Goal: Task Accomplishment & Management: Use online tool/utility

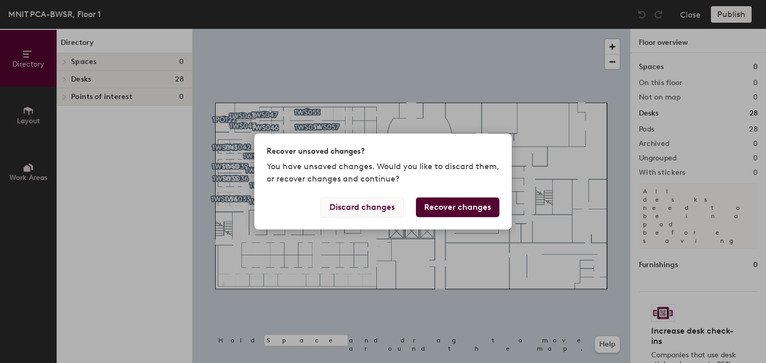
click at [378, 200] on button "Discard changes" at bounding box center [362, 207] width 83 height 20
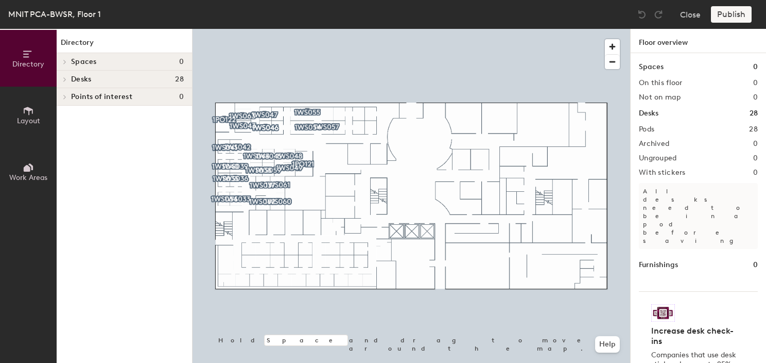
click at [31, 162] on icon at bounding box center [28, 167] width 11 height 11
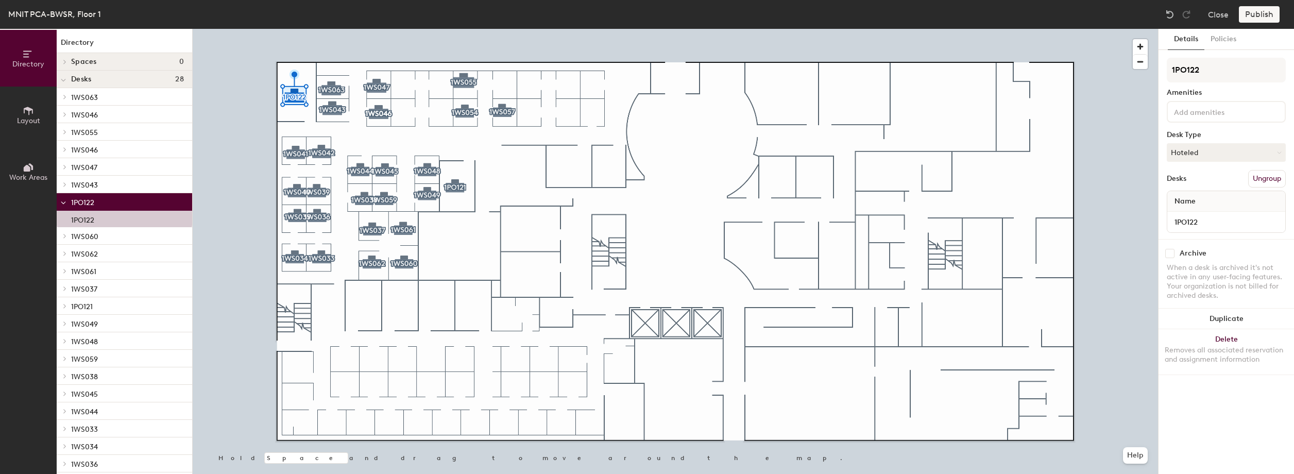
click at [458, 29] on div at bounding box center [675, 29] width 965 height 0
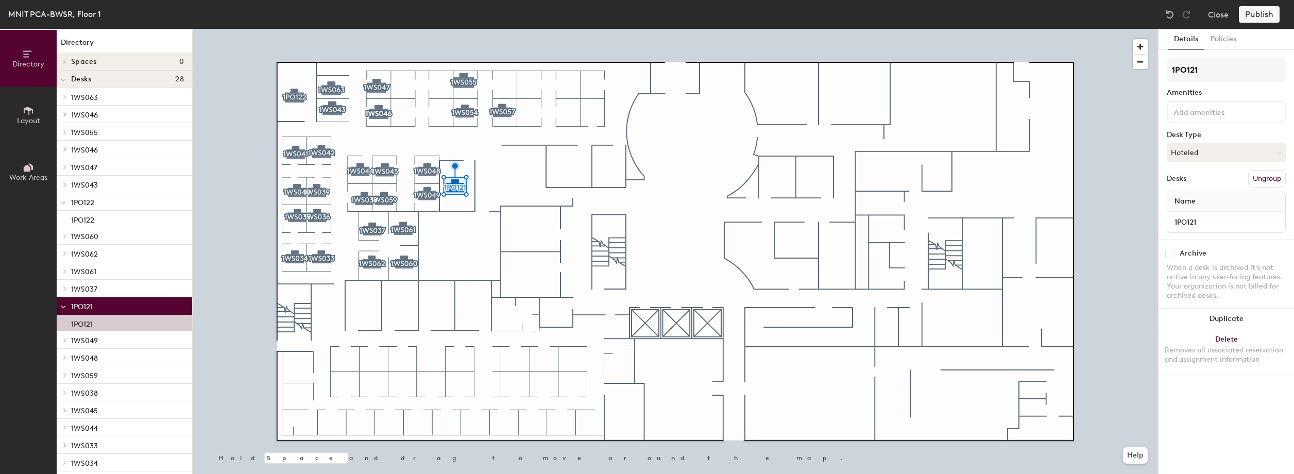
click at [29, 178] on span "Work Areas" at bounding box center [28, 177] width 38 height 9
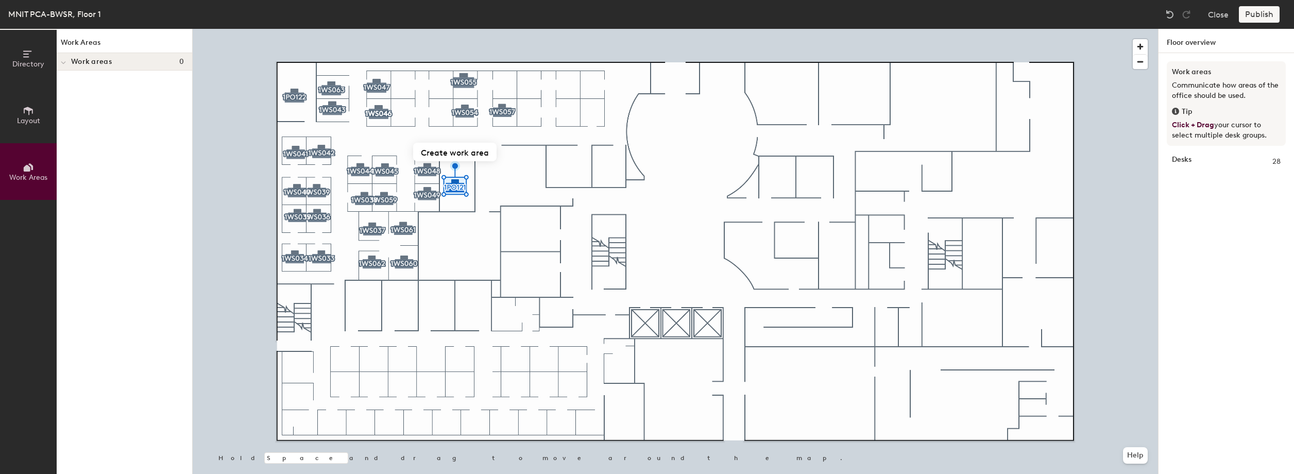
click at [297, 29] on div at bounding box center [675, 29] width 965 height 0
click at [297, 96] on div at bounding box center [298, 97] width 2 height 2
click at [279, 54] on button "Create work area" at bounding box center [294, 59] width 83 height 19
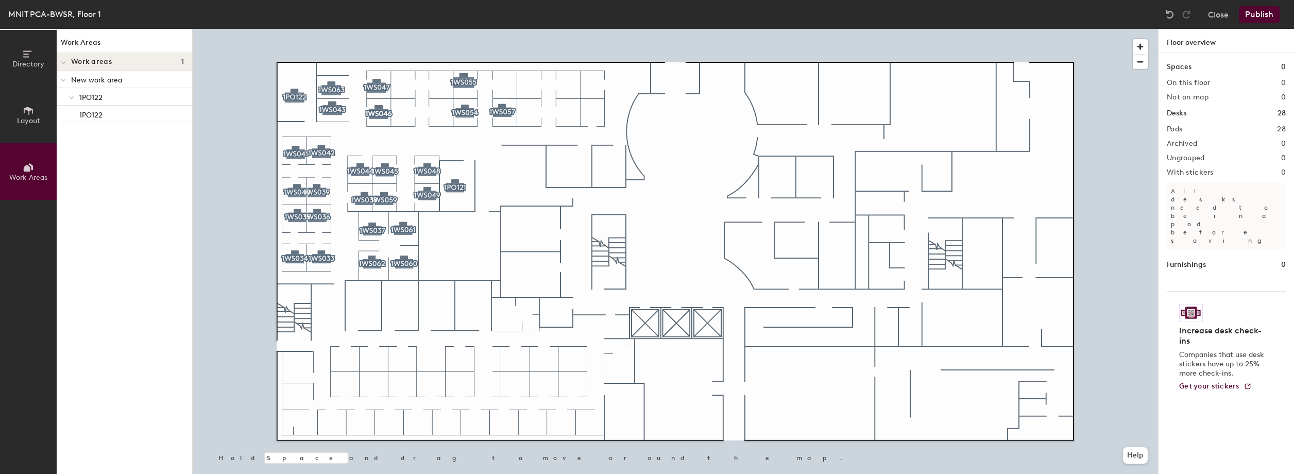
click at [142, 83] on p "New work area" at bounding box center [127, 79] width 113 height 13
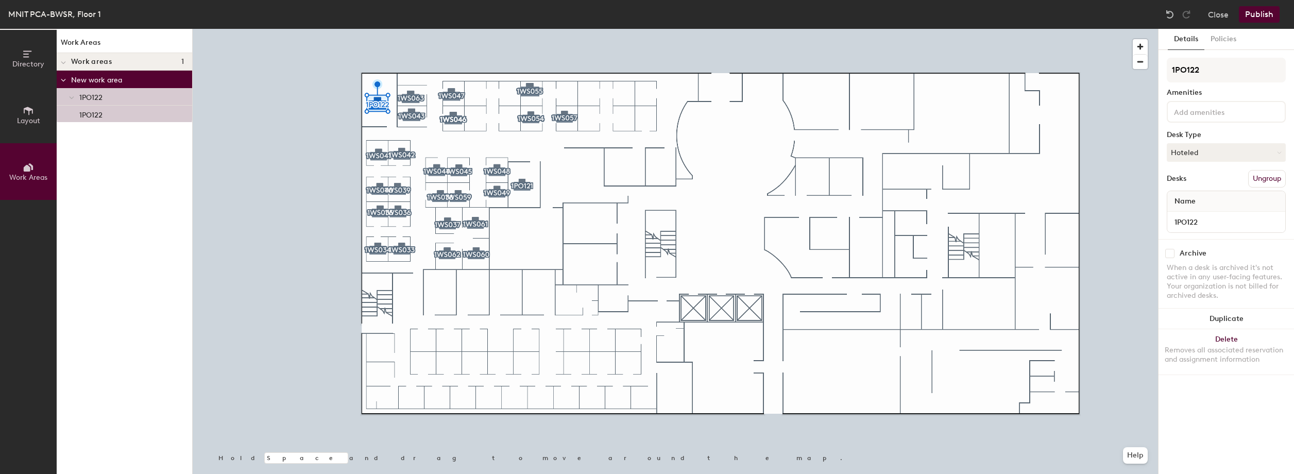
click at [1274, 180] on button "Ungroup" at bounding box center [1267, 179] width 38 height 18
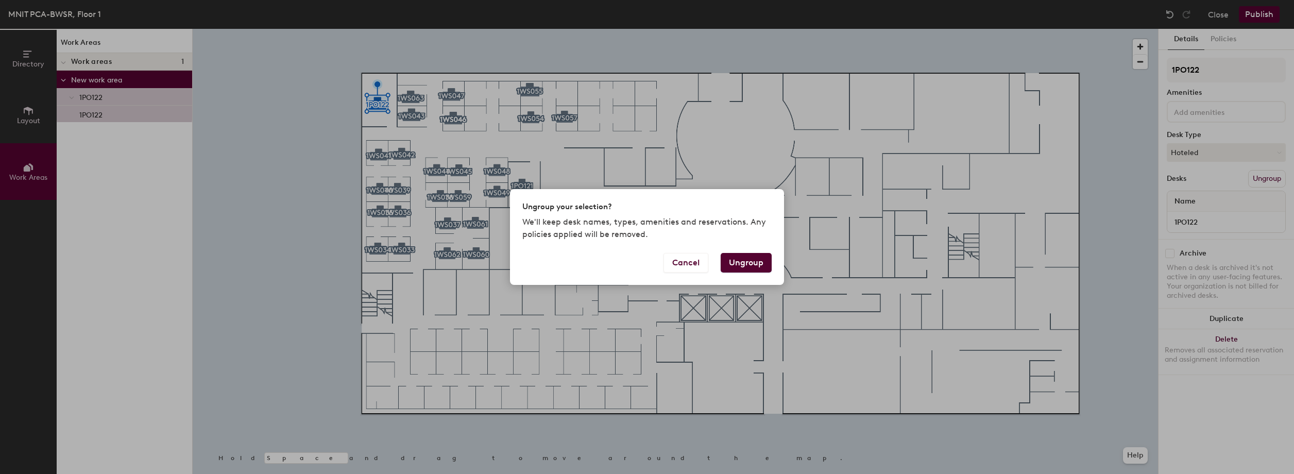
click at [751, 262] on button "Ungroup" at bounding box center [746, 263] width 51 height 20
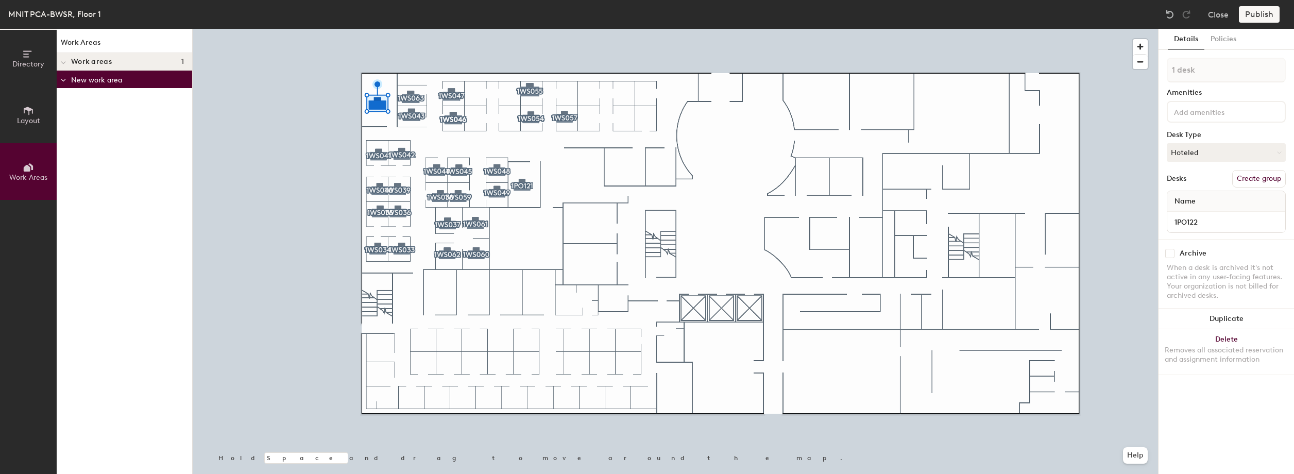
click at [1249, 175] on button "Create group" at bounding box center [1259, 179] width 54 height 18
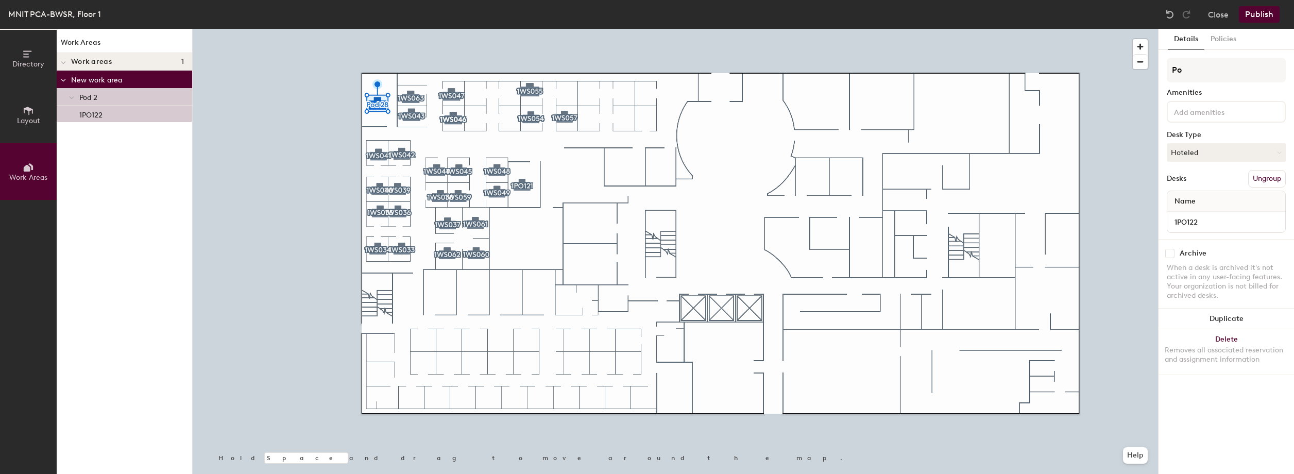
type input "P"
type input "Leadership"
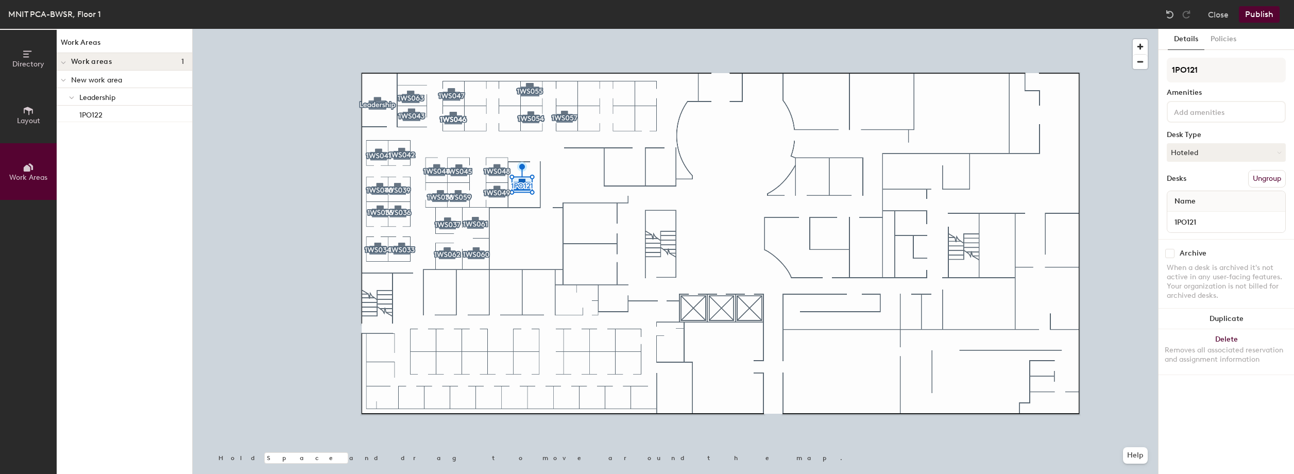
click at [1270, 176] on button "Ungroup" at bounding box center [1267, 179] width 38 height 18
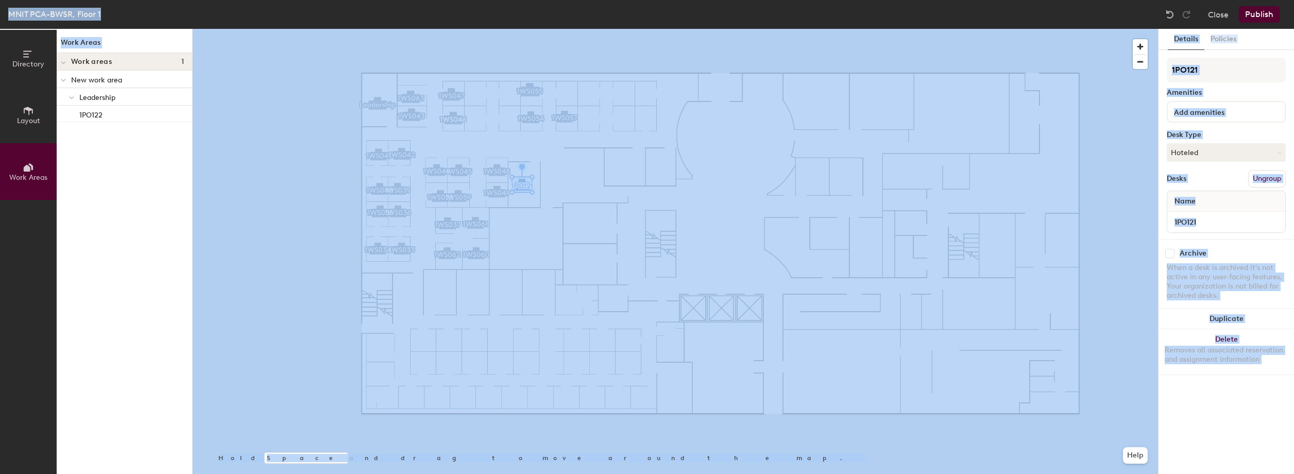
click at [1267, 178] on button "Ungroup" at bounding box center [1267, 179] width 38 height 18
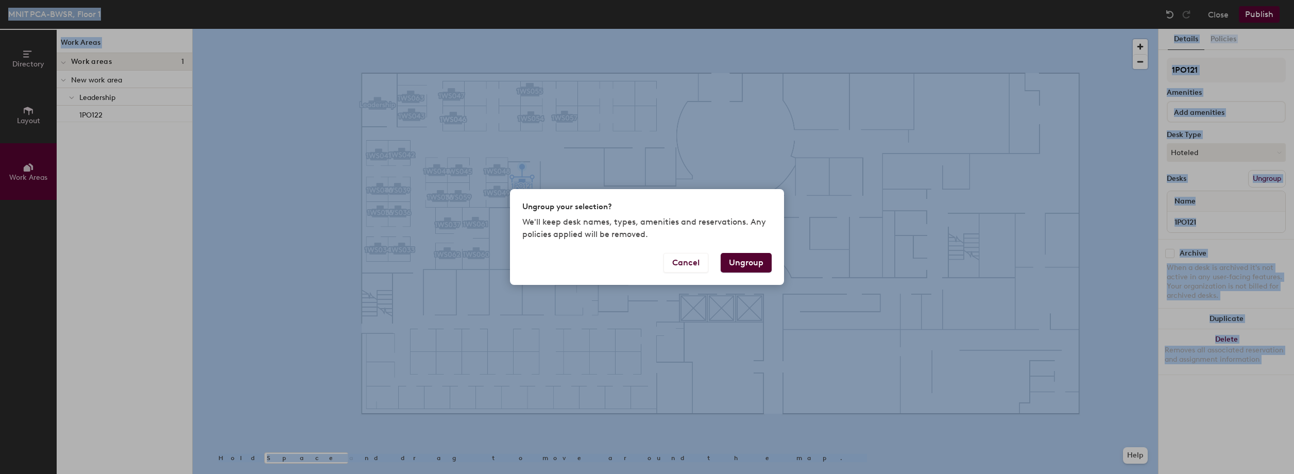
click at [753, 262] on button "Ungroup" at bounding box center [746, 263] width 51 height 20
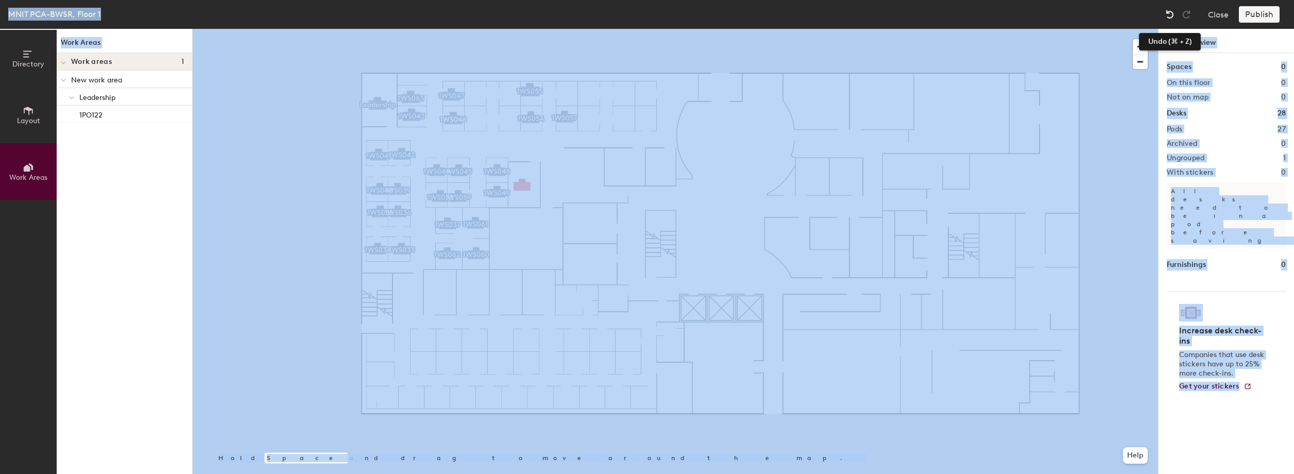
click at [1167, 13] on img at bounding box center [1170, 14] width 10 height 10
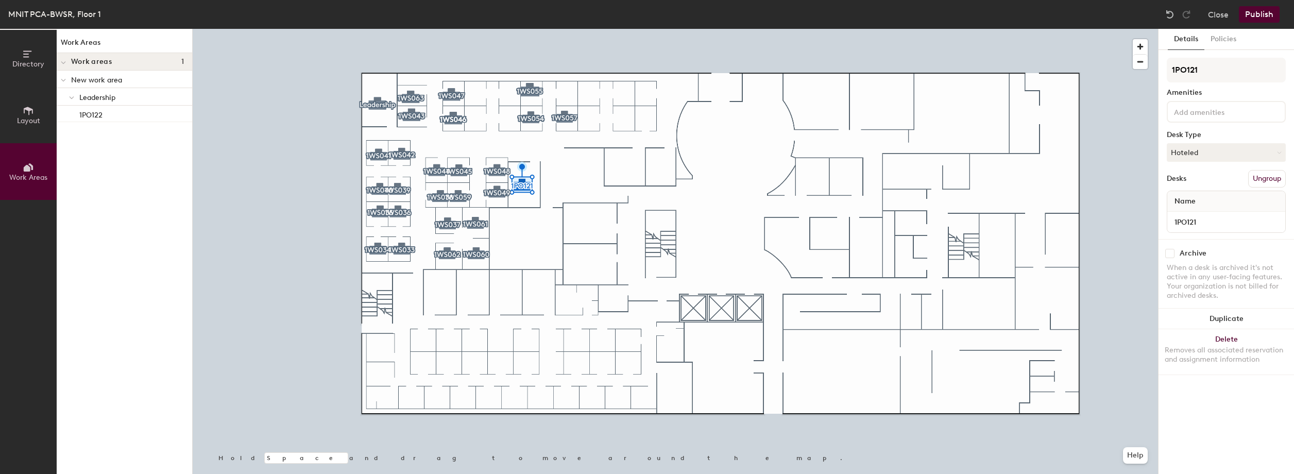
click at [1257, 178] on button "Ungroup" at bounding box center [1267, 179] width 38 height 18
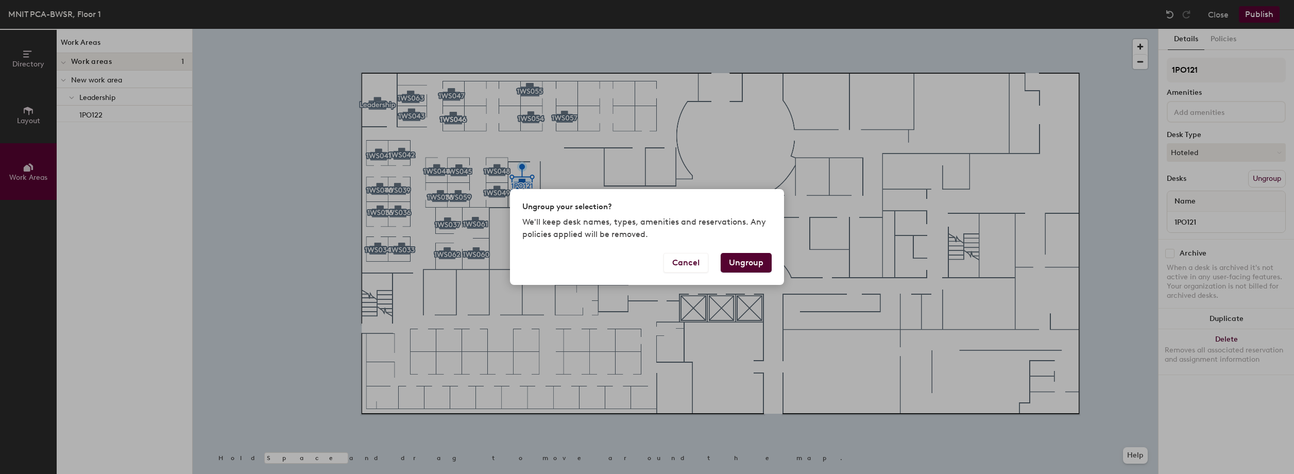
click at [1257, 178] on div "Ungroup your selection? We'll keep desk names, types, amenities and reservation…" at bounding box center [647, 237] width 1294 height 474
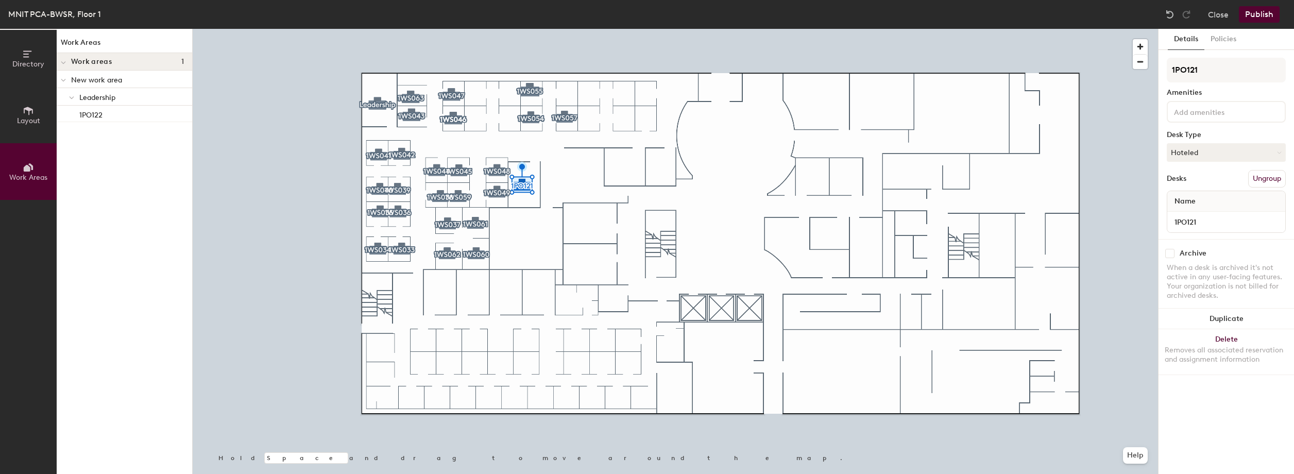
click at [1257, 178] on button "Ungroup" at bounding box center [1267, 179] width 38 height 18
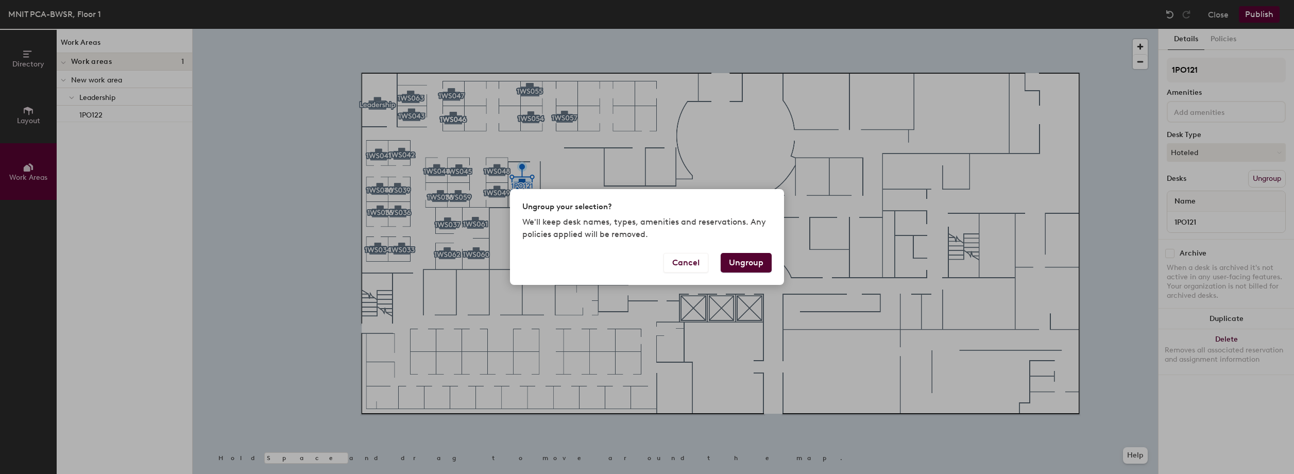
click at [758, 267] on button "Ungroup" at bounding box center [746, 263] width 51 height 20
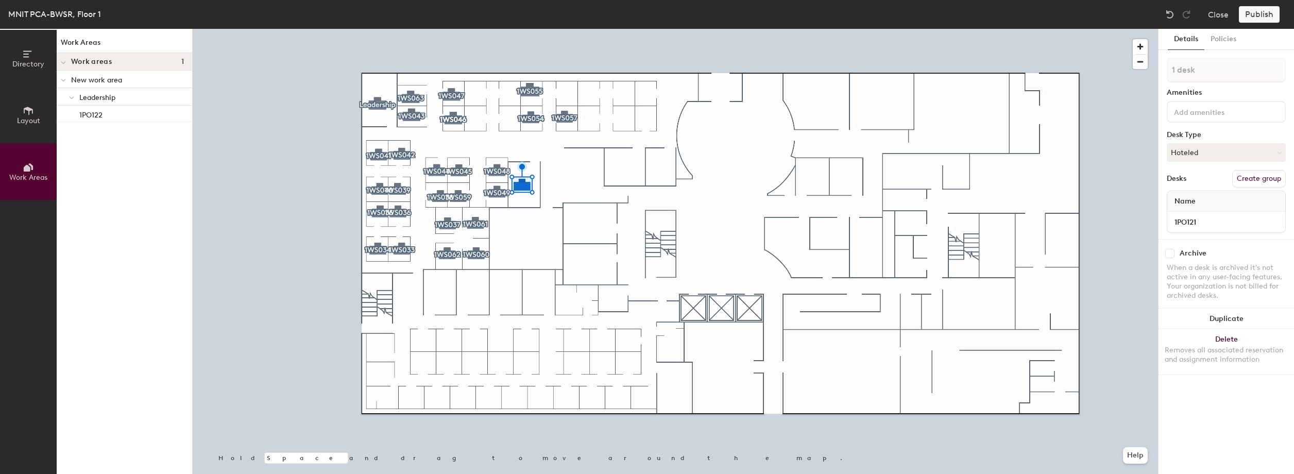
click at [1272, 180] on button "Create group" at bounding box center [1259, 179] width 54 height 18
type input "P"
type input "Leadership"
click at [46, 118] on button "Layout" at bounding box center [28, 115] width 57 height 57
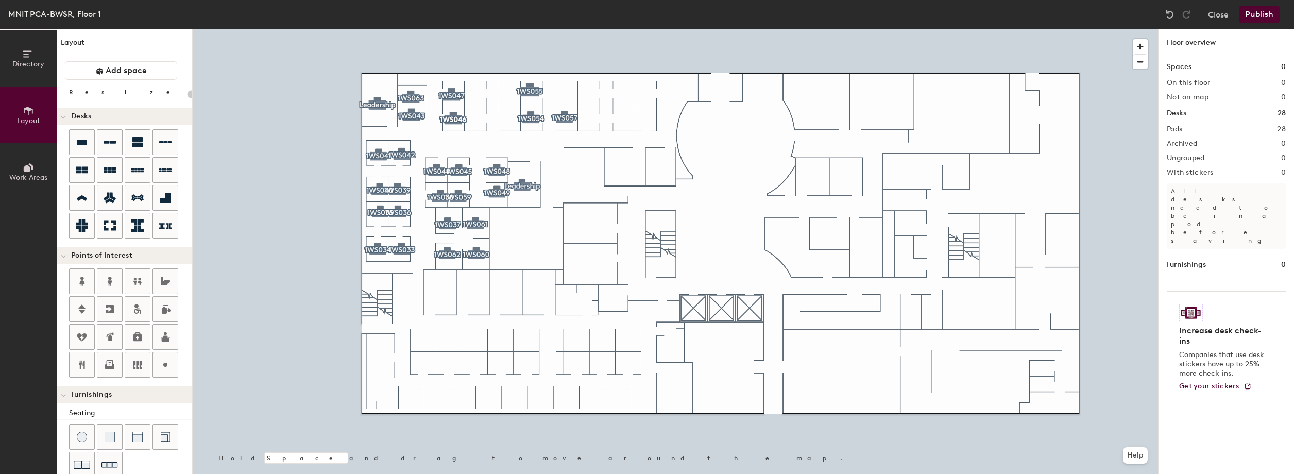
click at [1257, 18] on button "Publish" at bounding box center [1259, 14] width 41 height 16
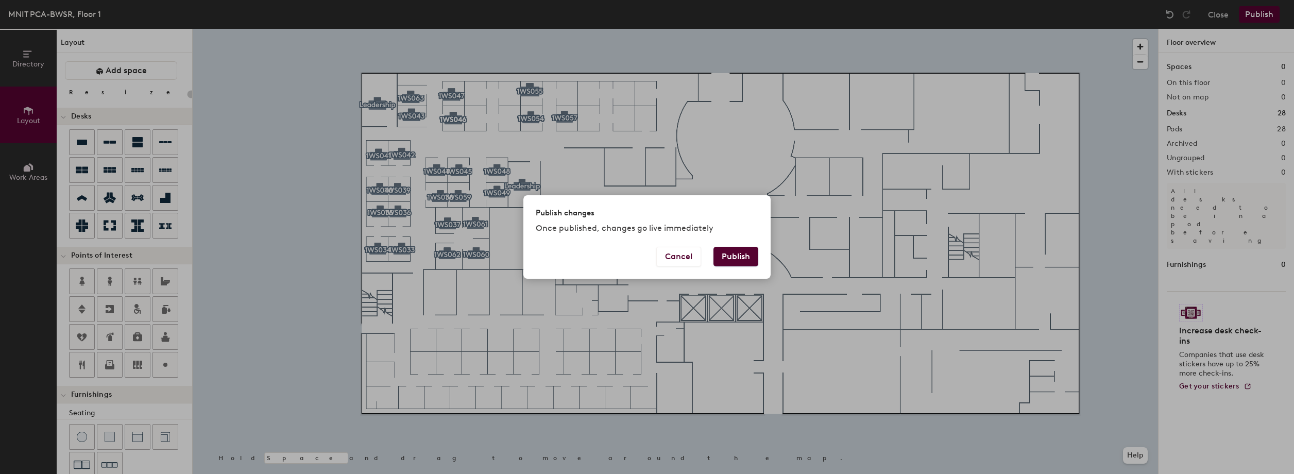
click at [726, 254] on button "Publish" at bounding box center [735, 257] width 45 height 20
type input "20"
